Goal: Task Accomplishment & Management: Manage account settings

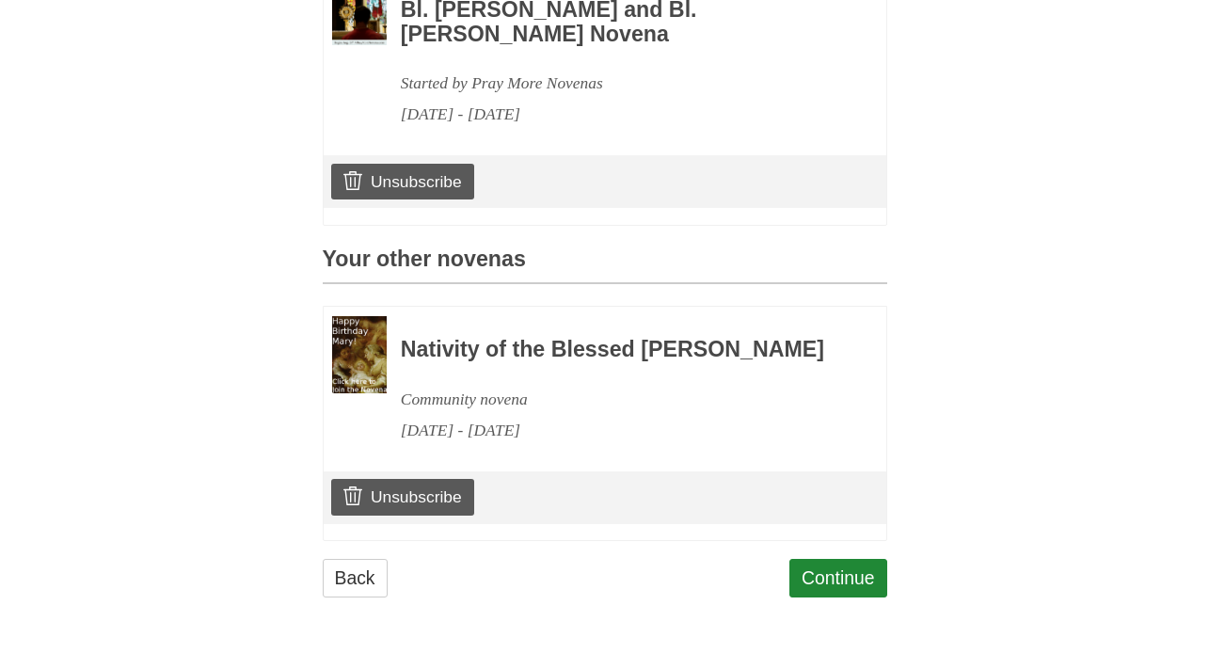
scroll to position [622, 0]
click at [439, 485] on link "Unsubscribe" at bounding box center [402, 497] width 142 height 36
click at [401, 488] on link "Unsubscribe" at bounding box center [402, 497] width 142 height 36
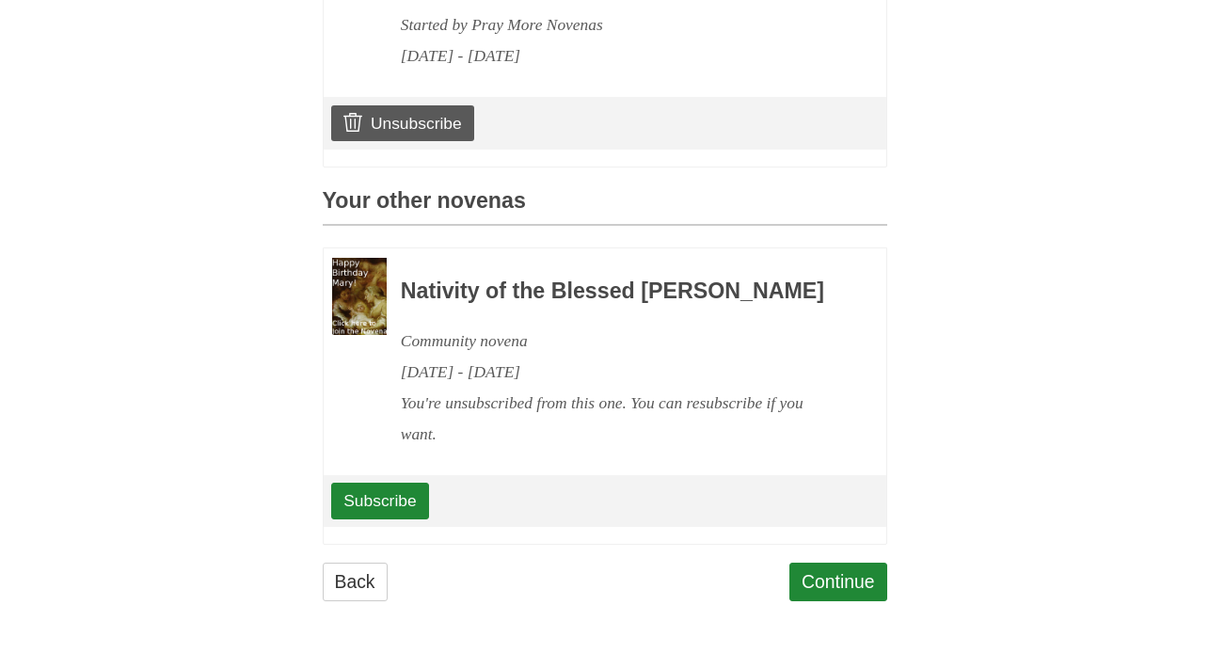
scroll to position [684, 0]
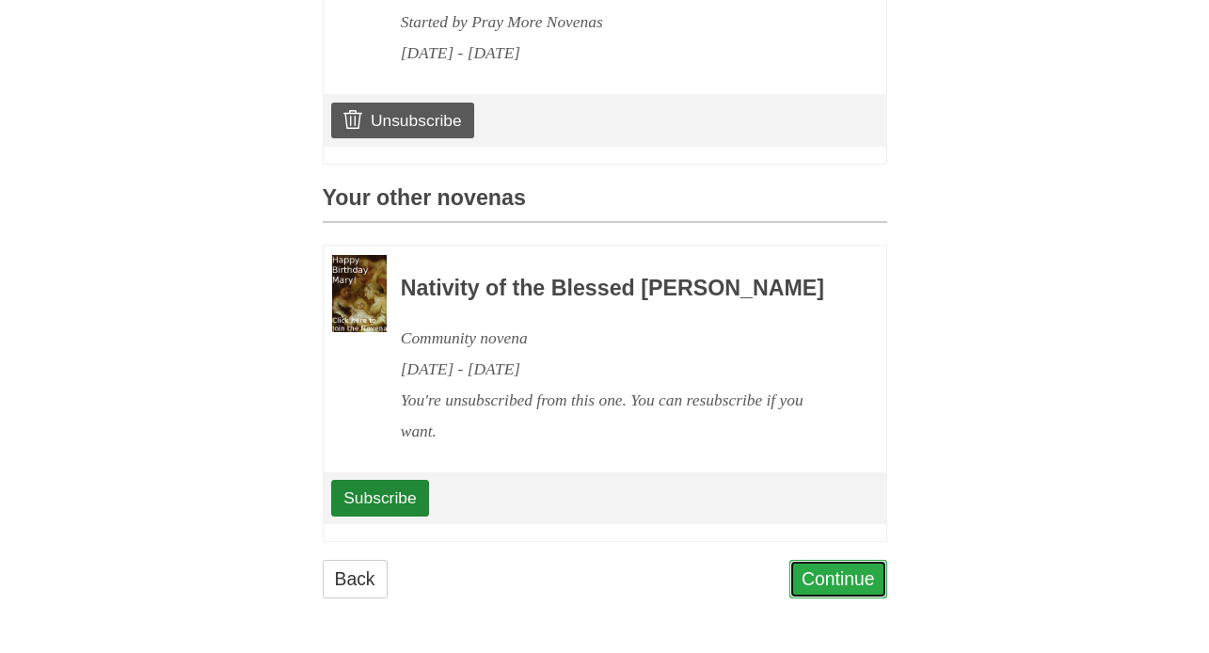
click at [851, 579] on link "Continue" at bounding box center [838, 579] width 98 height 39
